Goal: Contribute content

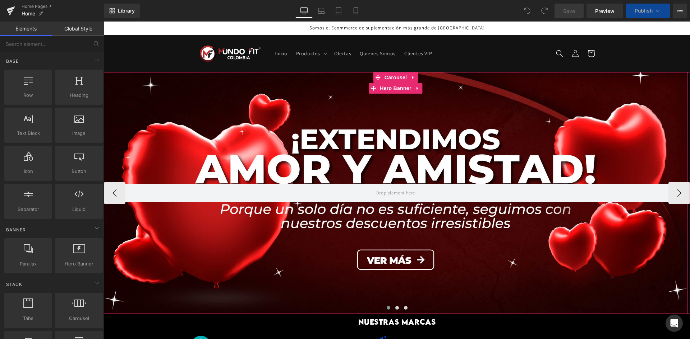
click at [413, 161] on div at bounding box center [395, 193] width 583 height 242
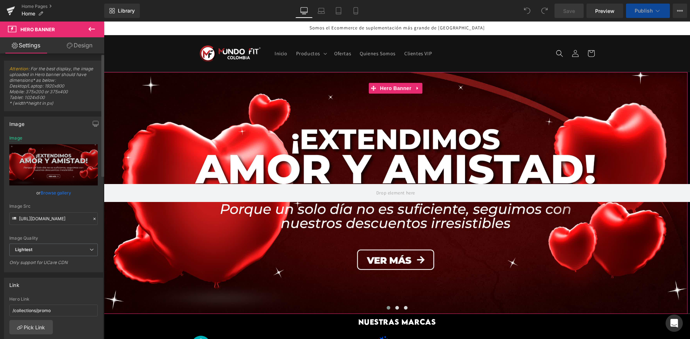
click at [59, 193] on link "Browse gallery" at bounding box center [56, 193] width 31 height 13
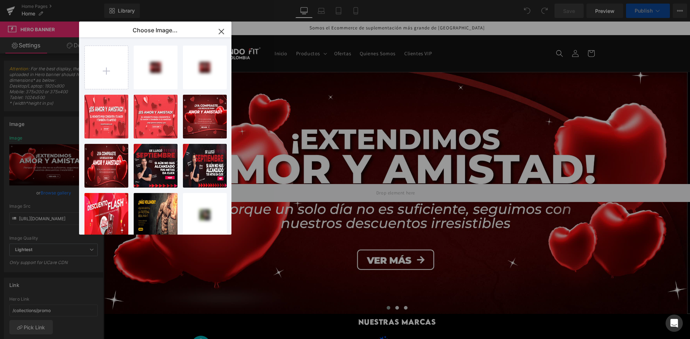
click at [113, 60] on input "file" at bounding box center [106, 67] width 43 height 43
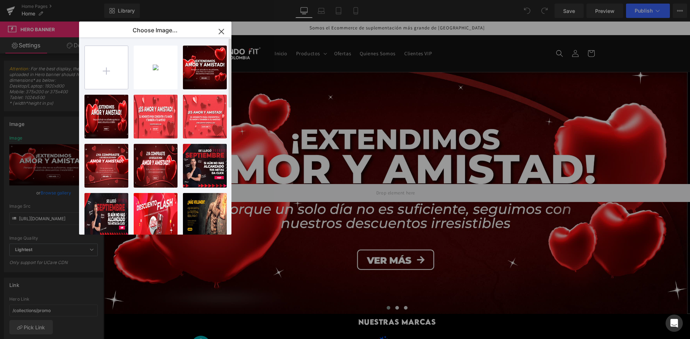
click at [92, 72] on input "file" at bounding box center [106, 67] width 43 height 43
type input "C:\fakepath\BANNER [DATE]-02.jpg"
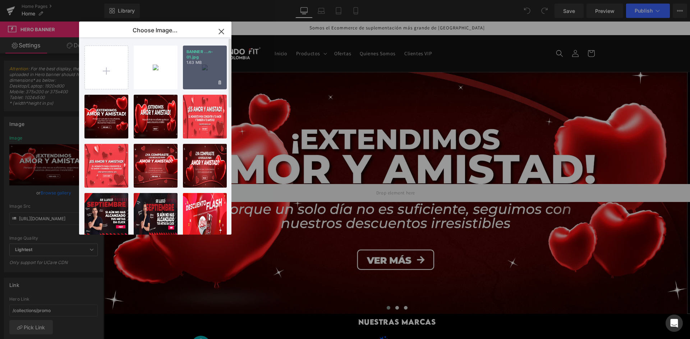
click at [201, 58] on p "BANNER ...n-01.jpg" at bounding box center [204, 54] width 37 height 11
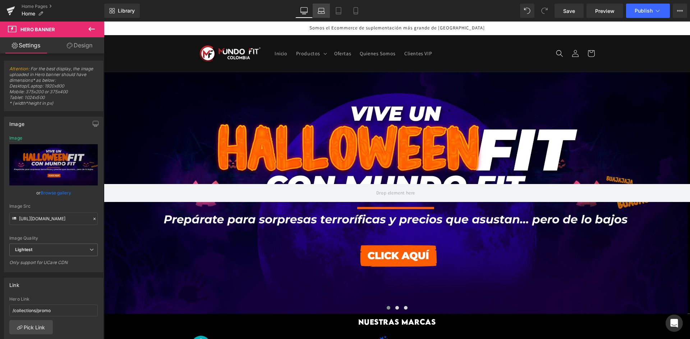
click at [318, 10] on link "Laptop" at bounding box center [320, 11] width 17 height 14
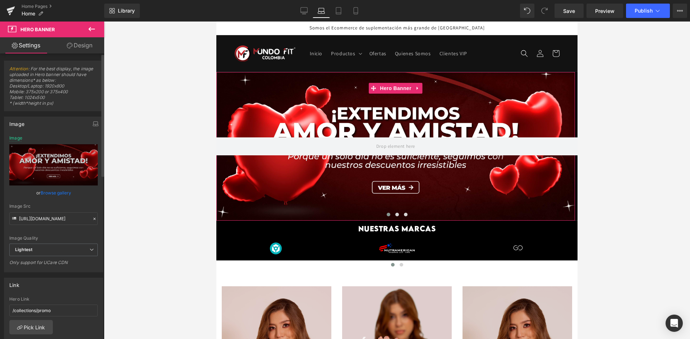
click at [63, 193] on link "Browse gallery" at bounding box center [56, 193] width 31 height 13
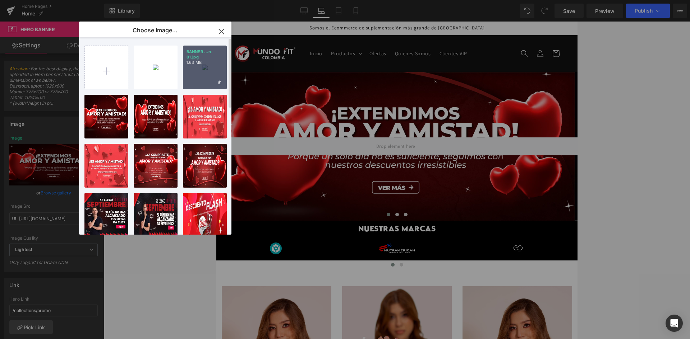
click at [201, 80] on div "BANNER ...n-01.jpg 1.63 MB" at bounding box center [205, 68] width 44 height 44
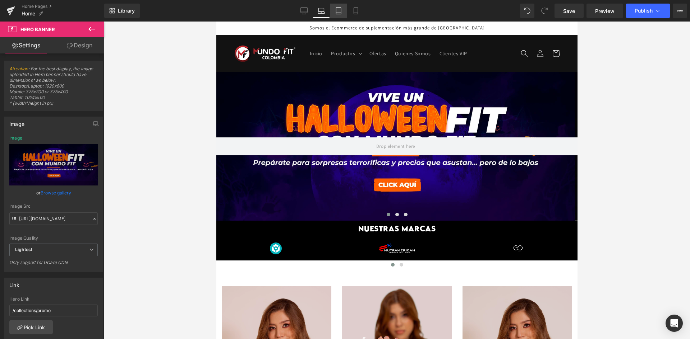
click at [337, 14] on icon at bounding box center [338, 11] width 5 height 7
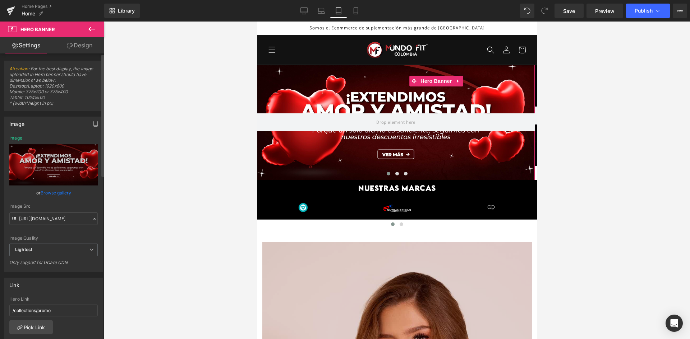
click at [48, 198] on link "Browse gallery" at bounding box center [56, 193] width 31 height 13
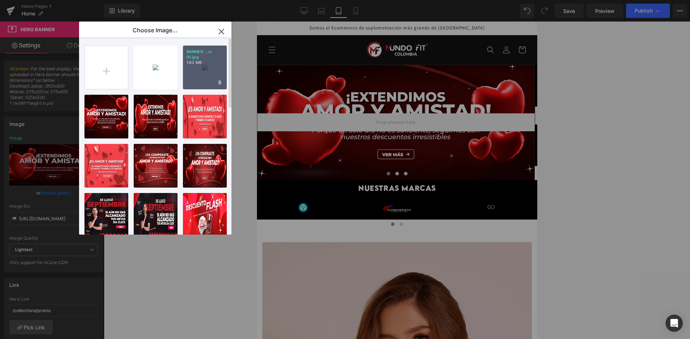
click at [199, 76] on div "BANNER ...n-01.jpg 1.63 MB" at bounding box center [205, 68] width 44 height 44
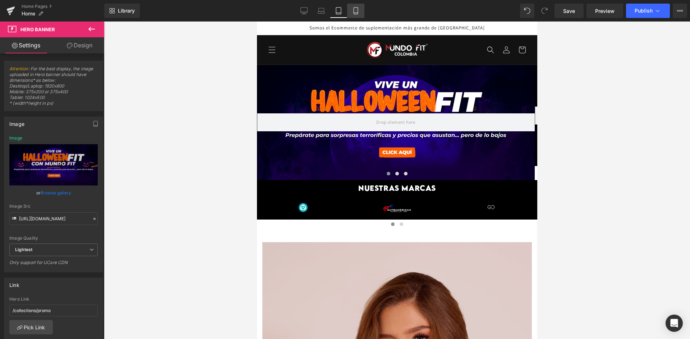
click at [355, 9] on icon at bounding box center [355, 10] width 7 height 7
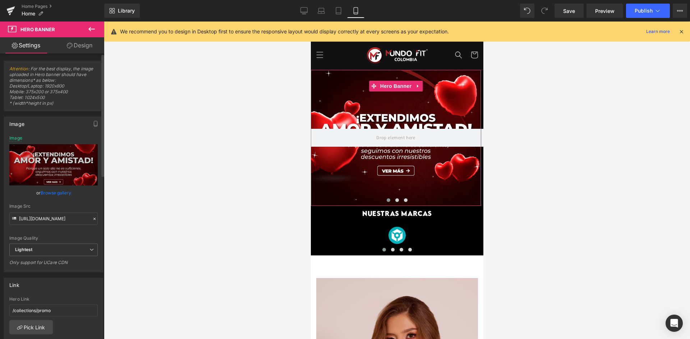
click at [61, 193] on link "Browse gallery" at bounding box center [56, 193] width 31 height 13
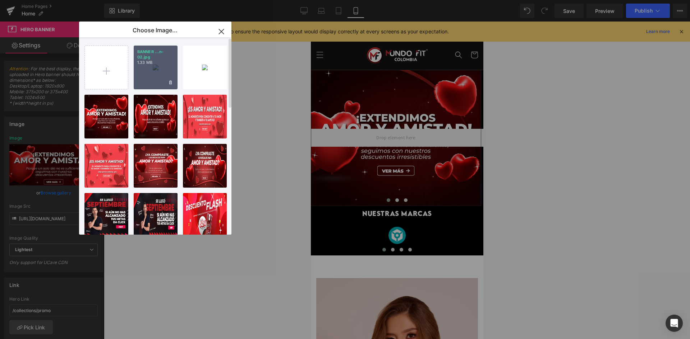
click at [163, 71] on div "BANNER ...n-02.jpg 1.33 MB" at bounding box center [156, 68] width 44 height 44
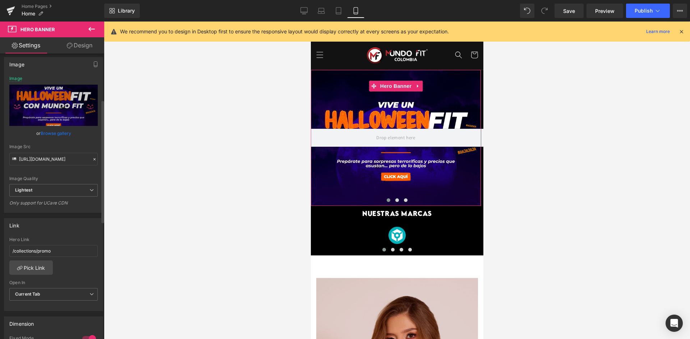
scroll to position [108, 0]
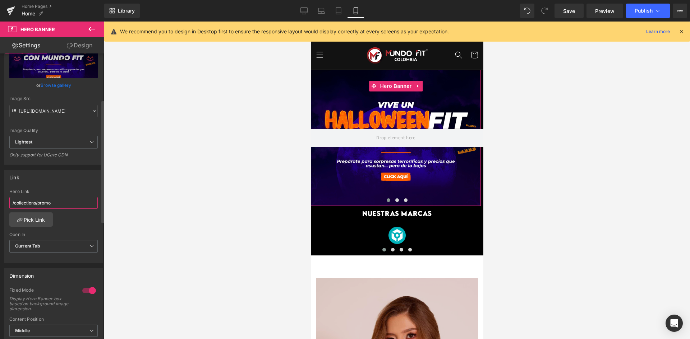
click at [59, 200] on input "/collections/promo" at bounding box center [53, 203] width 88 height 12
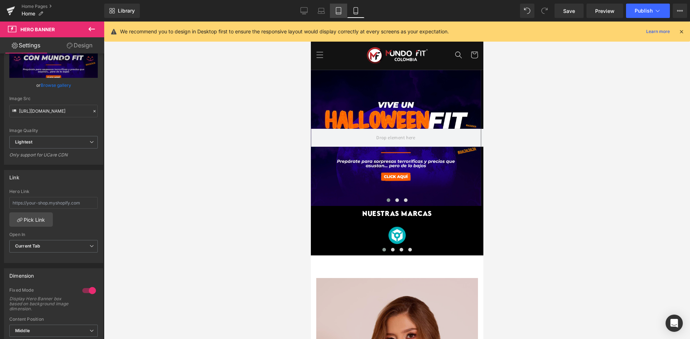
click at [335, 10] on icon at bounding box center [338, 10] width 7 height 7
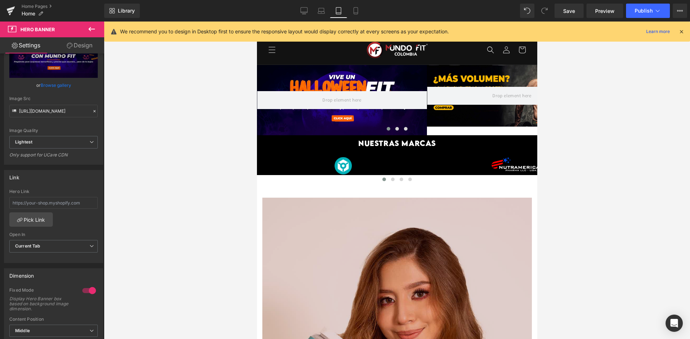
scroll to position [0, 0]
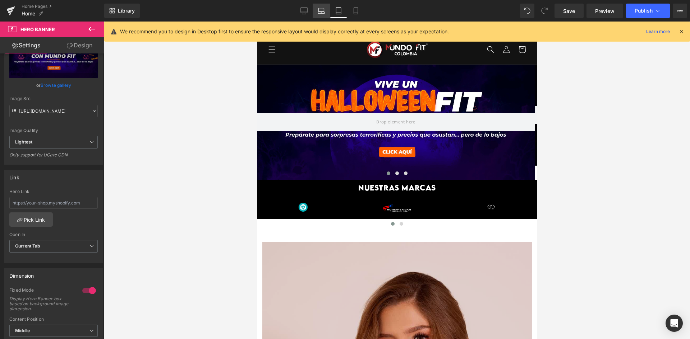
click at [319, 9] on icon at bounding box center [321, 10] width 7 height 7
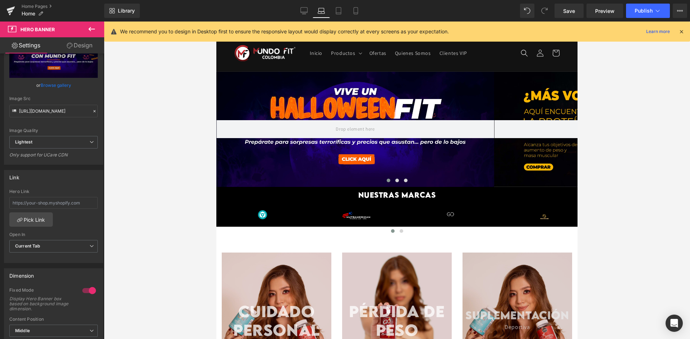
scroll to position [8, 0]
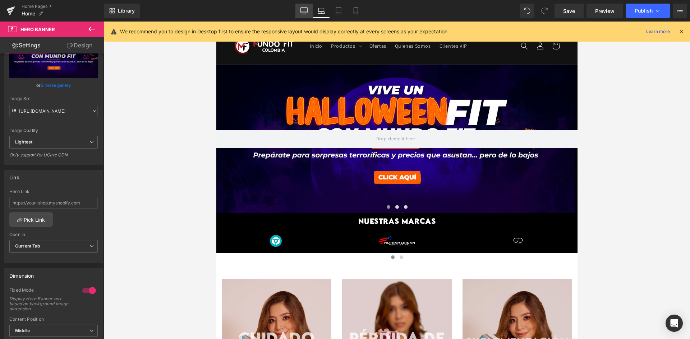
click at [303, 9] on icon at bounding box center [303, 10] width 7 height 7
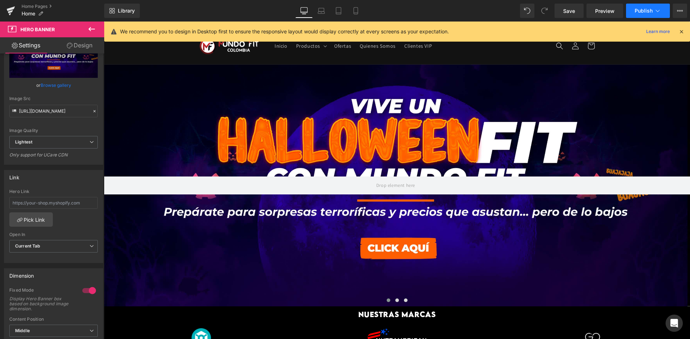
click at [633, 16] on button "Publish" at bounding box center [648, 11] width 44 height 14
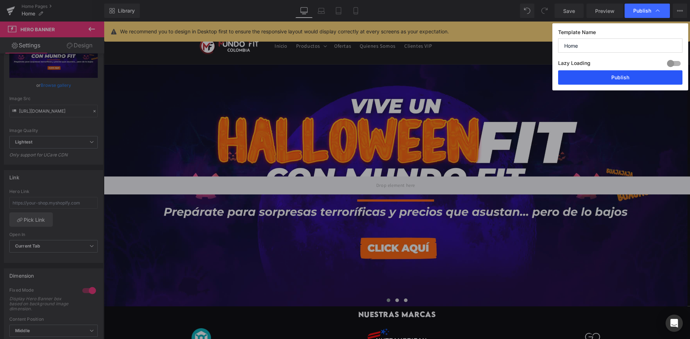
drag, startPoint x: 600, startPoint y: 78, endPoint x: 583, endPoint y: 214, distance: 136.5
click at [600, 78] on button "Publish" at bounding box center [620, 77] width 124 height 14
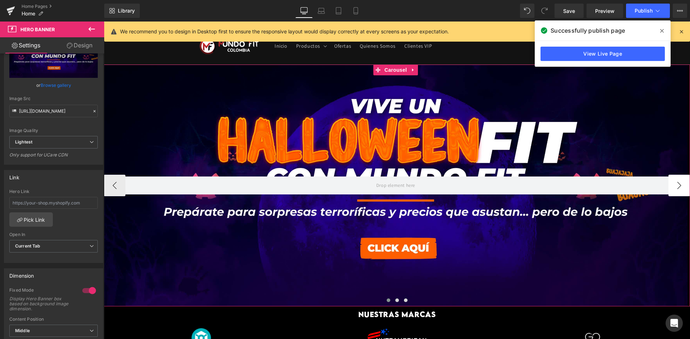
click at [673, 185] on button "›" at bounding box center [679, 186] width 22 height 22
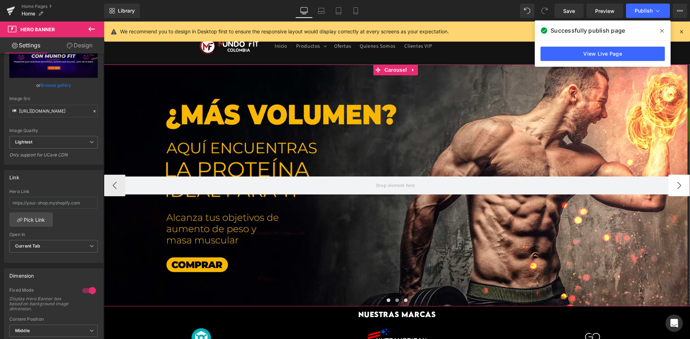
click at [673, 185] on button "›" at bounding box center [679, 186] width 22 height 22
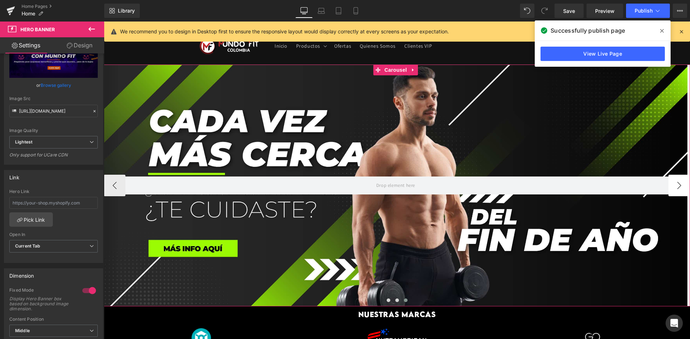
click at [673, 185] on button "›" at bounding box center [679, 186] width 22 height 22
click at [119, 189] on button "‹" at bounding box center [115, 186] width 22 height 22
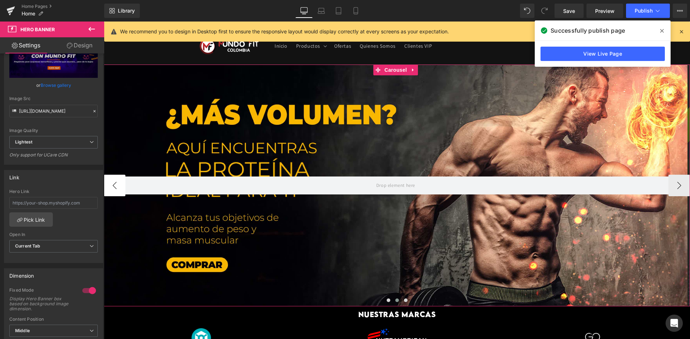
click at [119, 189] on button "‹" at bounding box center [115, 186] width 22 height 22
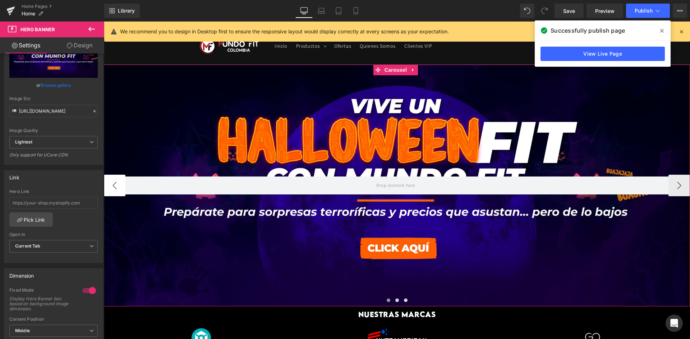
click at [119, 189] on button "‹" at bounding box center [115, 186] width 22 height 22
